Goal: Find contact information: Find contact information

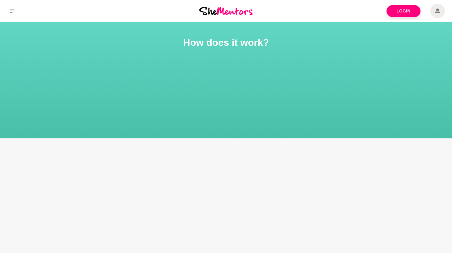
click at [220, 10] on img at bounding box center [225, 11] width 53 height 8
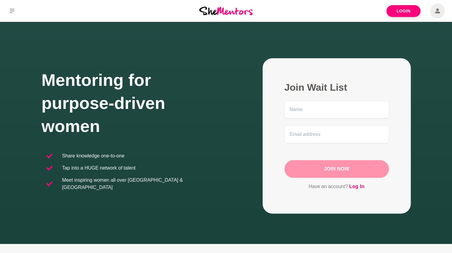
scroll to position [80, 0]
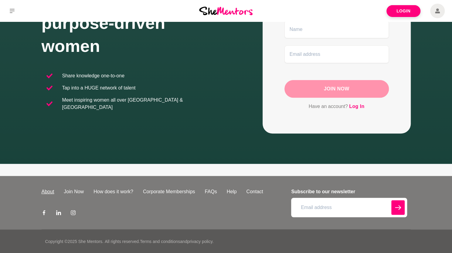
click at [41, 190] on link "About" at bounding box center [48, 191] width 22 height 7
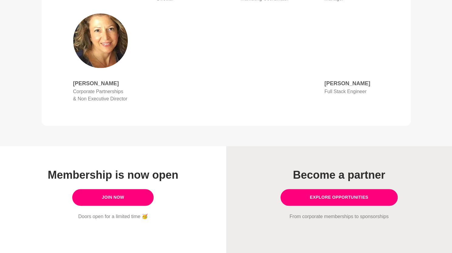
scroll to position [364, 0]
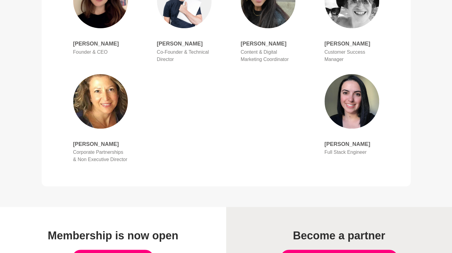
drag, startPoint x: 97, startPoint y: 99, endPoint x: 230, endPoint y: 78, distance: 135.2
click at [230, 78] on ul "[PERSON_NAME] Founder & CEO [PERSON_NAME] Co-Founder & Technical Director [PERS…" at bounding box center [226, 69] width 335 height 206
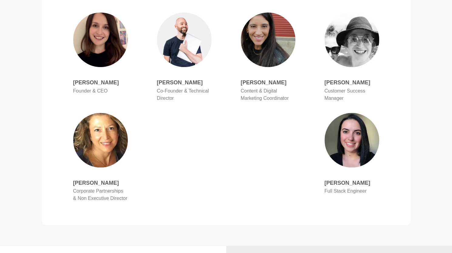
scroll to position [304, 0]
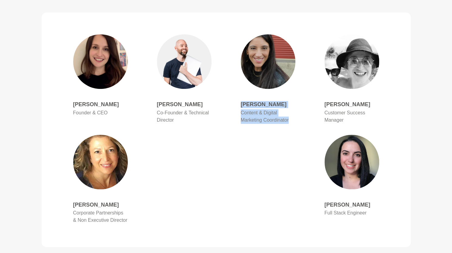
drag, startPoint x: 241, startPoint y: 96, endPoint x: 291, endPoint y: 114, distance: 52.5
click at [291, 114] on div "[PERSON_NAME] Content & Digital Marketing Coordinator" at bounding box center [268, 113] width 55 height 24
copy div "[PERSON_NAME] Content & Digital Marketing Coordinator"
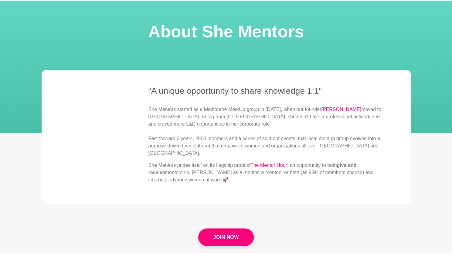
scroll to position [30, 0]
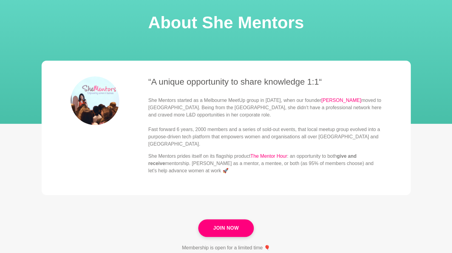
click at [308, 129] on p "She Mentors started as a Melbourne MeetUp group in [DATE], when our founder [PE…" at bounding box center [265, 122] width 233 height 51
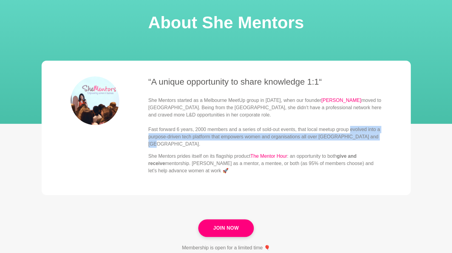
drag, startPoint x: 350, startPoint y: 130, endPoint x: 377, endPoint y: 137, distance: 27.3
click at [377, 137] on p "She Mentors started as a Melbourne MeetUp group in [DATE], when our founder [PE…" at bounding box center [265, 122] width 233 height 51
copy p "evolved into a purpose-driven tech platform that empowers women and organisatio…"
